Goal: Task Accomplishment & Management: Use online tool/utility

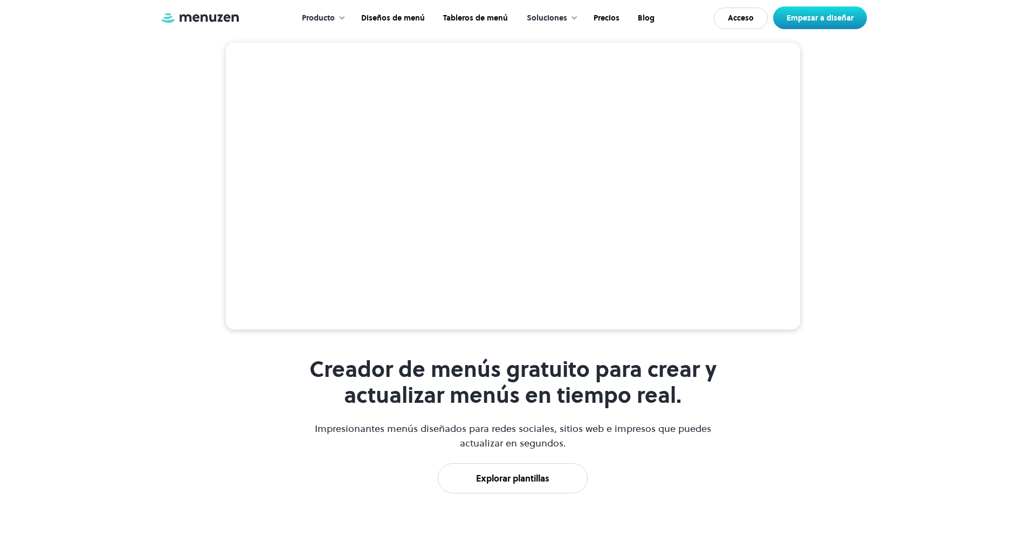
scroll to position [431, 0]
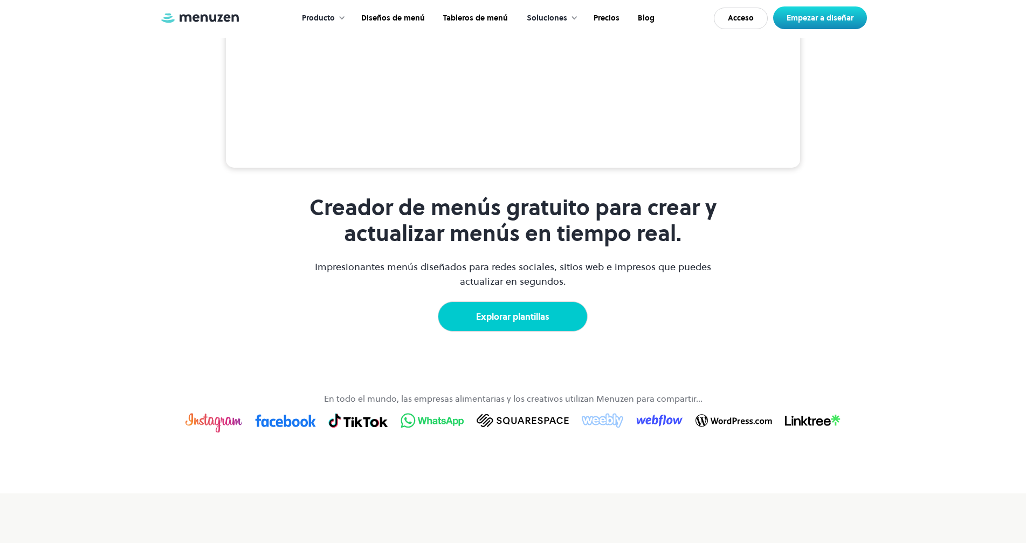
click at [532, 323] on font "Explorar plantillas" at bounding box center [512, 317] width 73 height 12
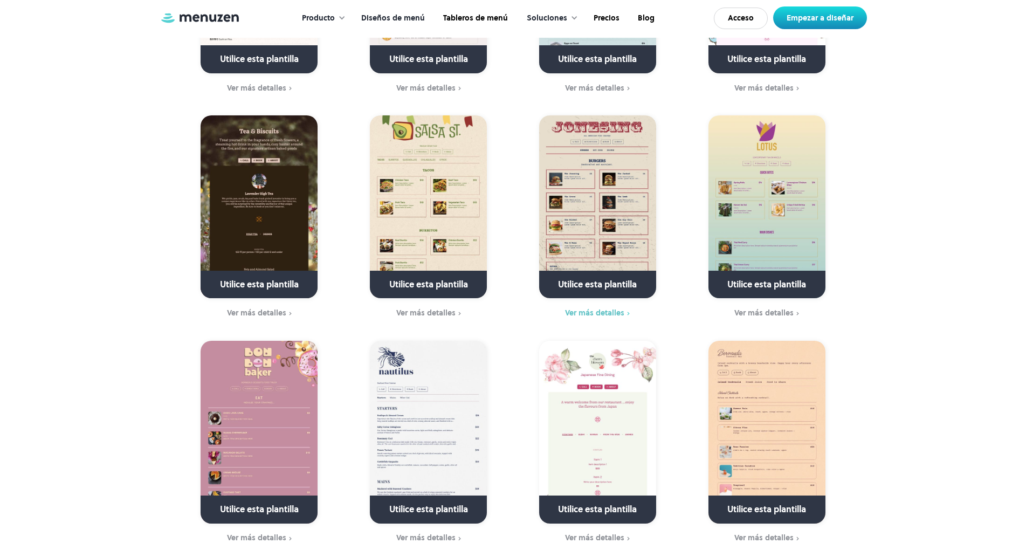
scroll to position [2966, 0]
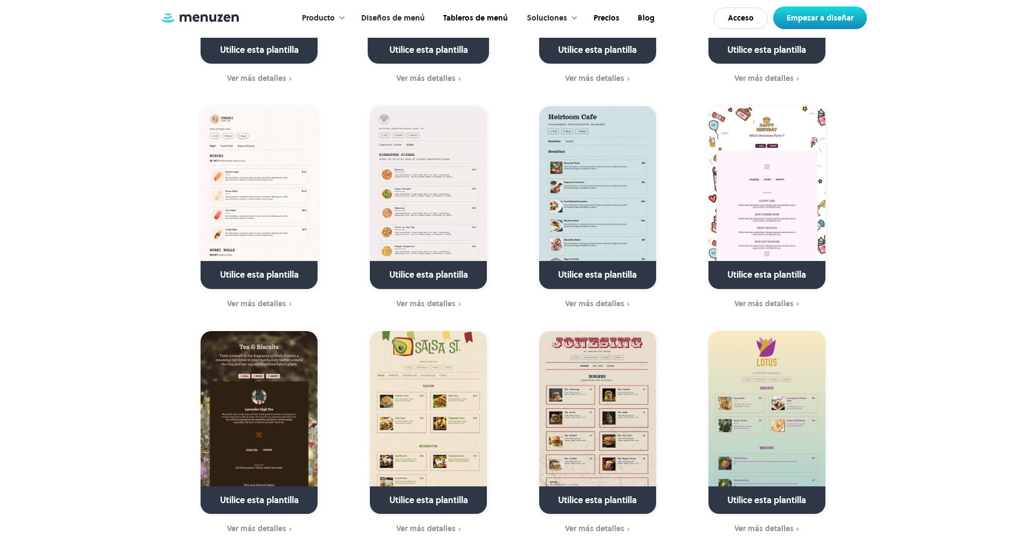
click at [403, 17] on font "Diseños de menú" at bounding box center [393, 17] width 64 height 11
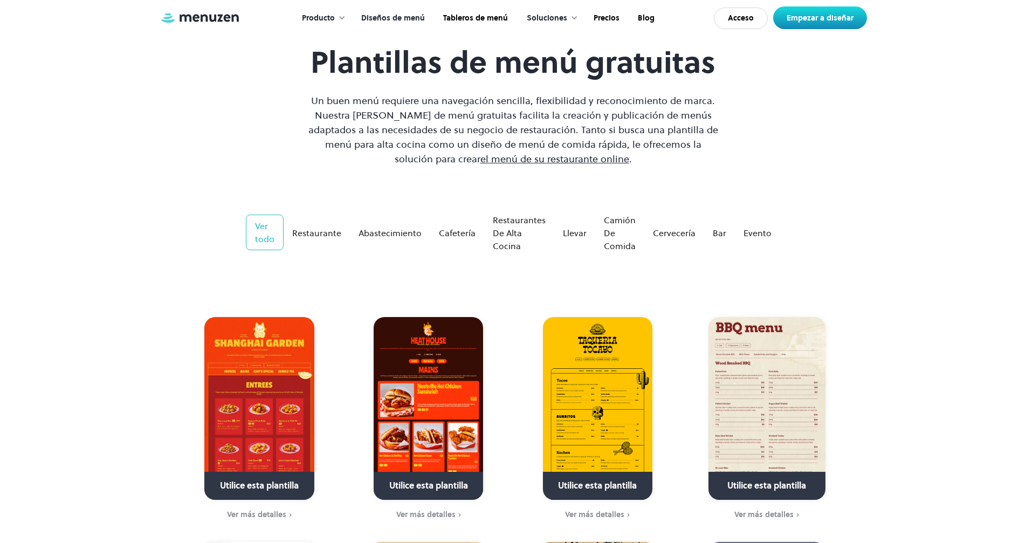
scroll to position [108, 0]
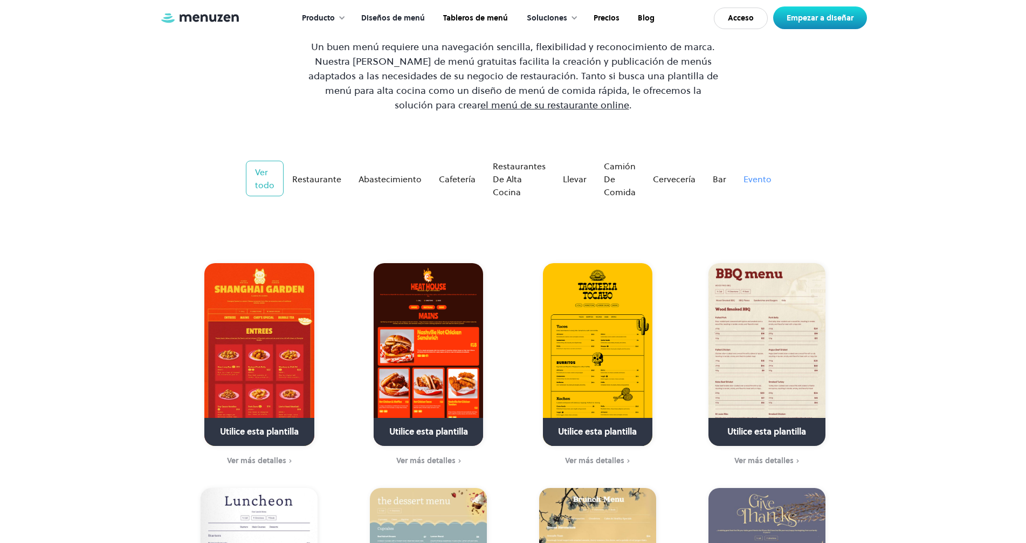
click at [753, 175] on font "Evento" at bounding box center [758, 179] width 28 height 12
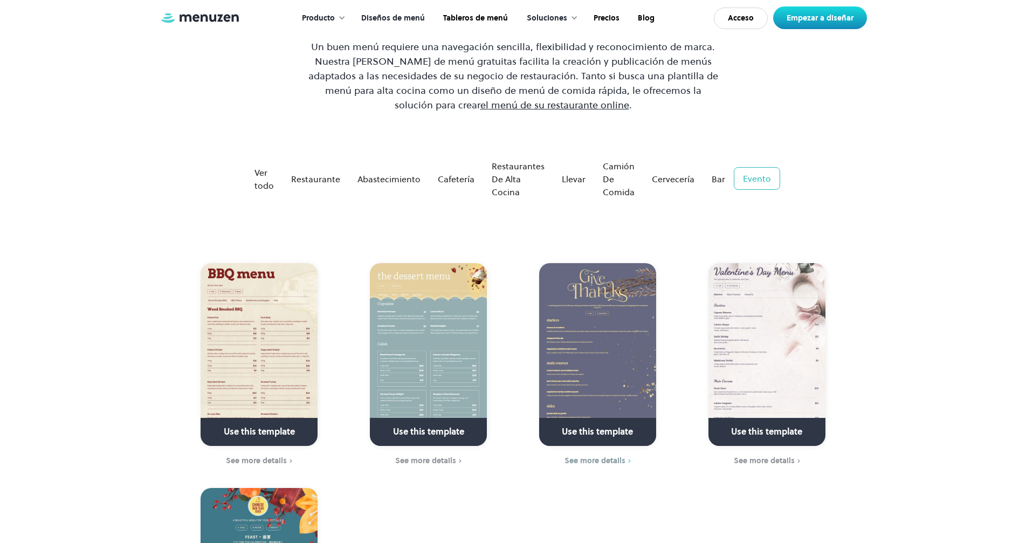
scroll to position [324, 0]
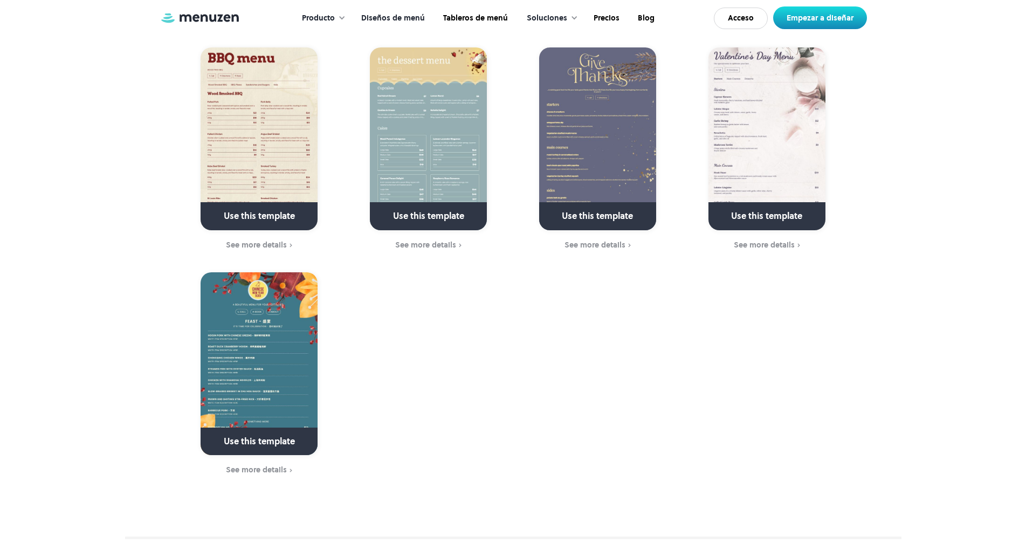
click at [768, 217] on link at bounding box center [767, 221] width 156 height 28
